Goal: Transaction & Acquisition: Obtain resource

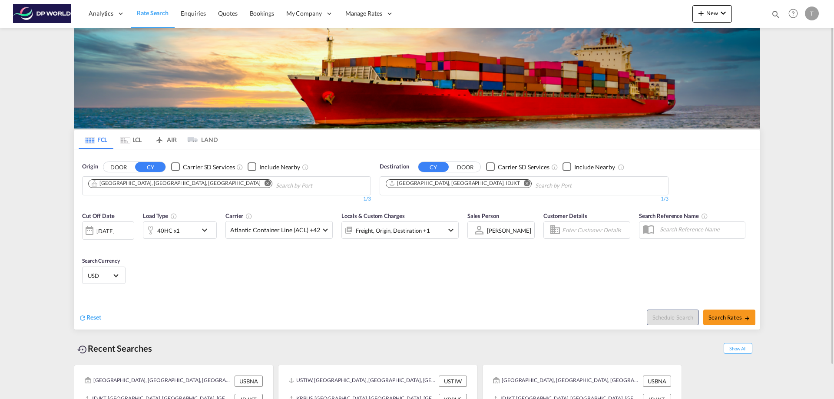
click at [265, 184] on md-icon "Remove" at bounding box center [268, 183] width 7 height 7
click at [153, 184] on input "Chips input." at bounding box center [129, 186] width 83 height 14
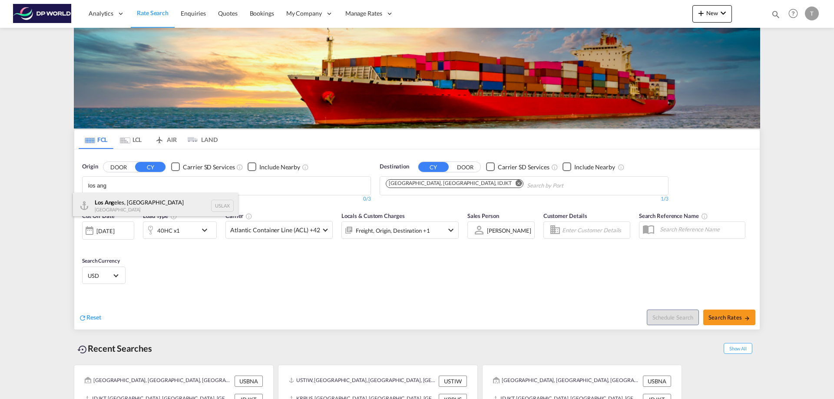
type input "los ang"
click at [116, 205] on div "Los Ang eles, CA United States USLAX" at bounding box center [155, 206] width 165 height 26
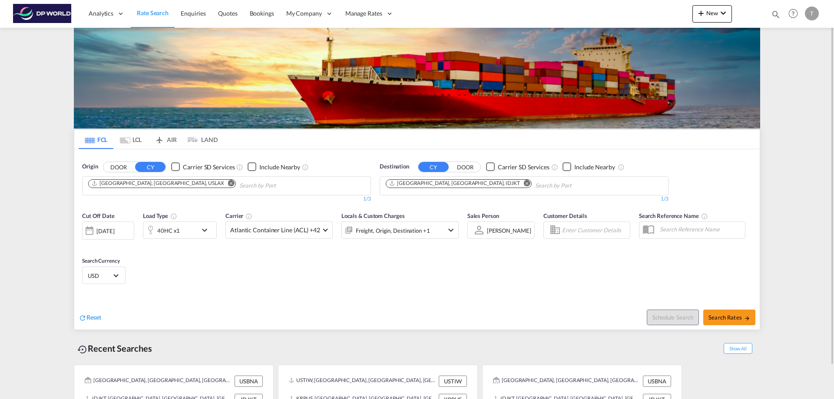
click at [524, 184] on md-icon "Remove" at bounding box center [527, 183] width 7 height 7
click at [421, 186] on input "Chips input." at bounding box center [427, 186] width 83 height 14
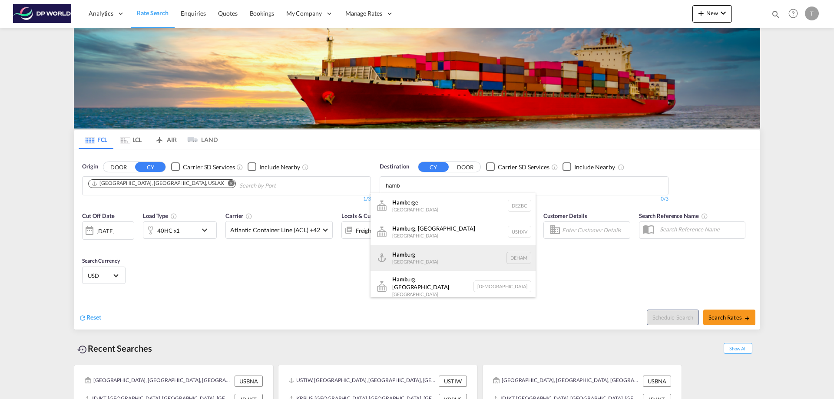
type input "hamb"
click at [407, 259] on div "Hamb urg [GEOGRAPHIC_DATA] [GEOGRAPHIC_DATA]" at bounding box center [453, 258] width 165 height 26
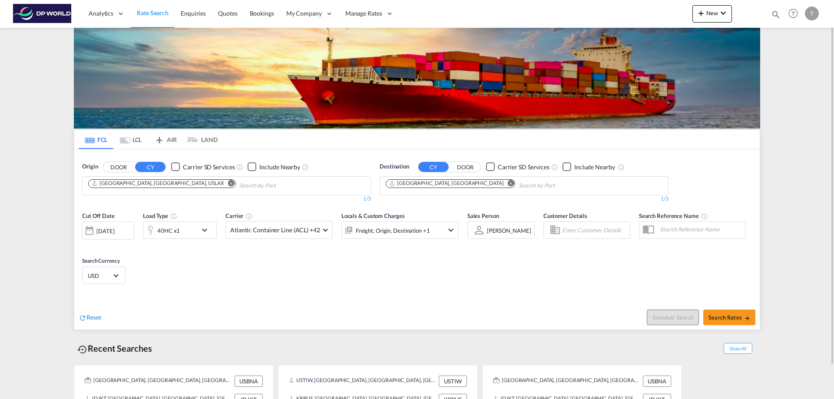
click at [181, 231] on div "40HC x1" at bounding box center [170, 230] width 54 height 17
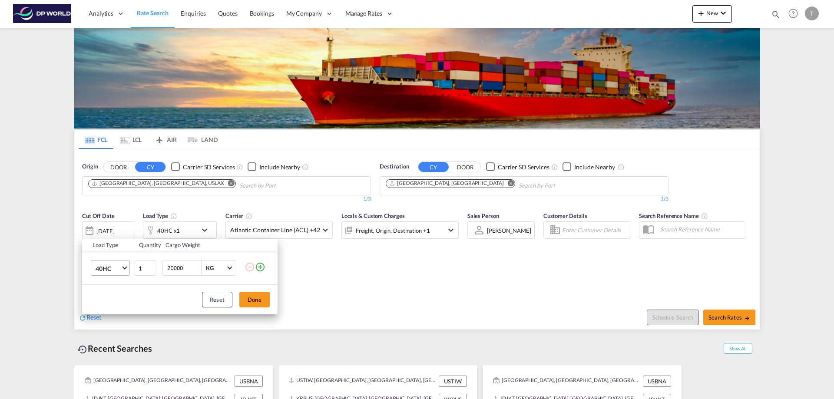
click at [120, 266] on span "40HC" at bounding box center [108, 269] width 25 height 9
click at [113, 227] on md-option "20GP" at bounding box center [118, 226] width 59 height 21
click at [260, 300] on button "Done" at bounding box center [254, 300] width 30 height 16
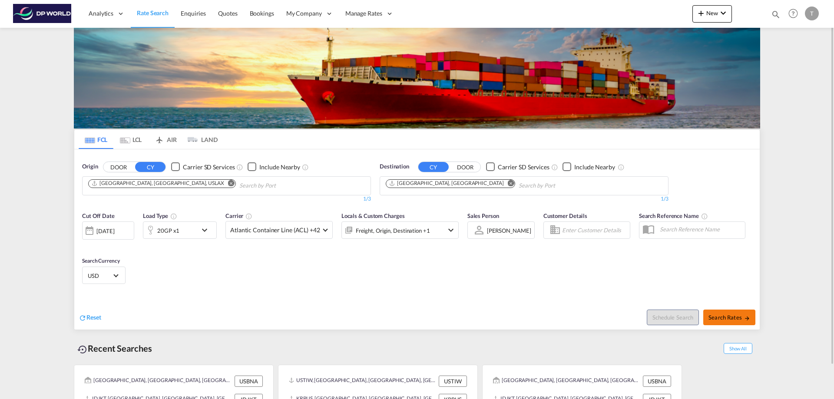
click at [733, 316] on span "Search Rates" at bounding box center [730, 317] width 42 height 7
type input "USLAX to DEHAM / [DATE]"
